Goal: Task Accomplishment & Management: Manage account settings

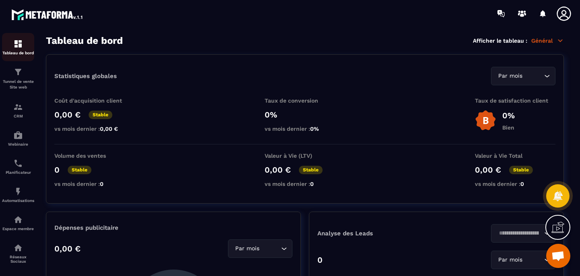
click at [25, 53] on p "Tableau de bord" at bounding box center [18, 53] width 32 height 4
click at [565, 17] on icon at bounding box center [564, 14] width 16 height 16
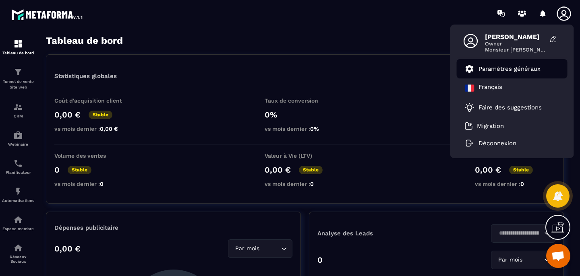
click at [488, 72] on link "Paramètres généraux" at bounding box center [503, 69] width 76 height 10
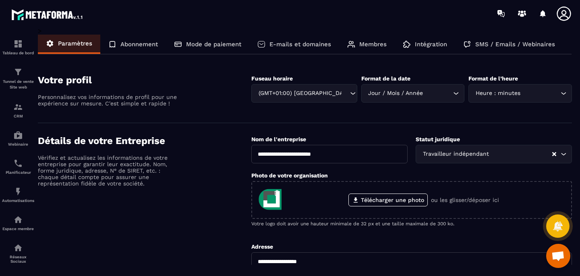
click at [140, 43] on p "Abonnement" at bounding box center [138, 44] width 37 height 7
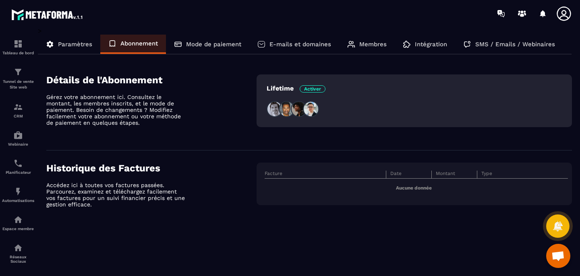
click at [207, 45] on p "Mode de paiement" at bounding box center [213, 44] width 55 height 7
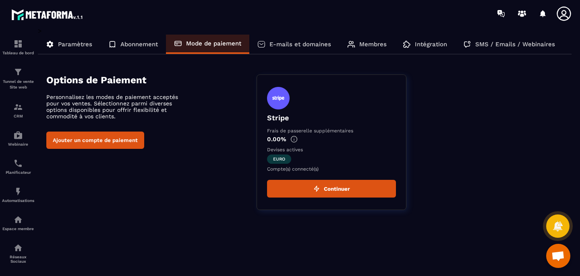
click at [294, 46] on p "E-mails et domaines" at bounding box center [300, 44] width 62 height 7
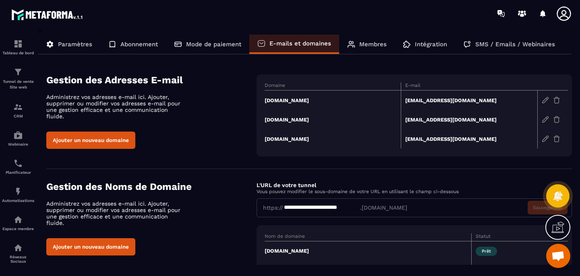
click at [342, 209] on div "**********" at bounding box center [321, 208] width 77 height 8
click at [184, 151] on div "Gestion des Adresses E-mail Administrez vos adresses e-mail ici. Ajouter, suppr…" at bounding box center [309, 116] width 526 height 82
